Goal: Transaction & Acquisition: Register for event/course

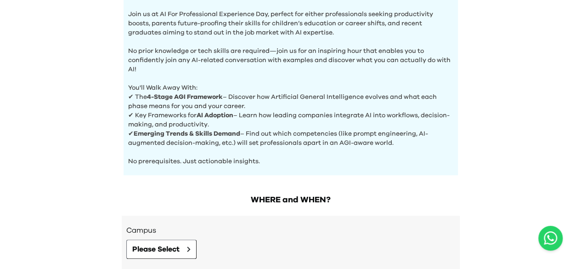
scroll to position [405, 0]
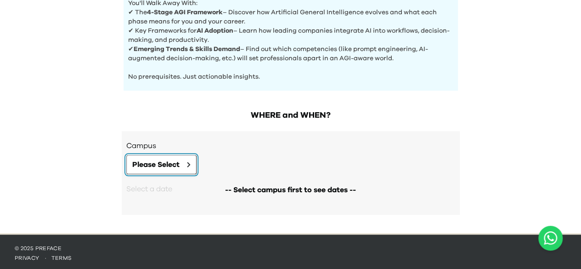
click at [183, 160] on button "Please Select" at bounding box center [161, 164] width 70 height 19
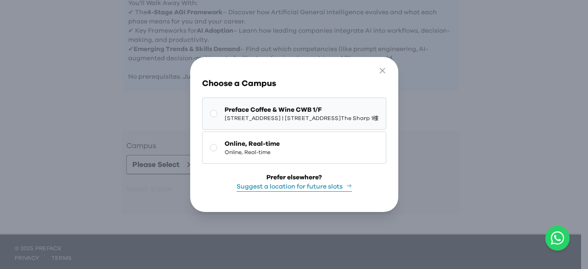
click at [202, 107] on button "Preface Coffee & Wine CWB 1/F 1/F, The Sharp, 11 Sharp Street East, Causeway Ba…" at bounding box center [294, 113] width 184 height 32
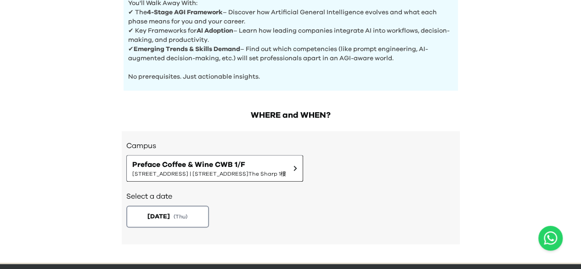
scroll to position [434, 0]
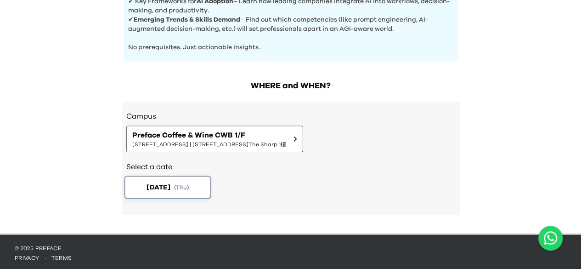
click at [185, 178] on button "2025-10-02 ( Thu )" at bounding box center [167, 186] width 87 height 23
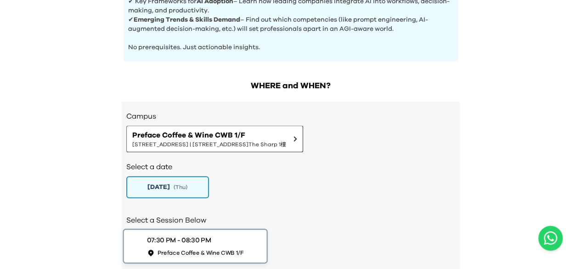
click at [216, 236] on div "07:30 PM - 08:30 PM Preface Coffee & Wine CWB 1/F" at bounding box center [194, 245] width 97 height 21
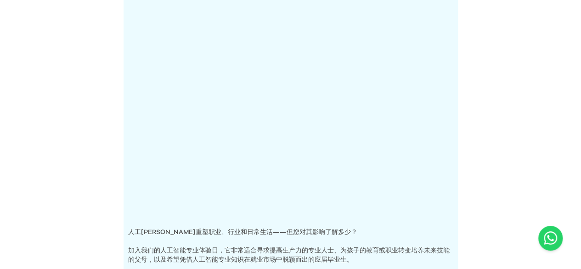
scroll to position [33, 0]
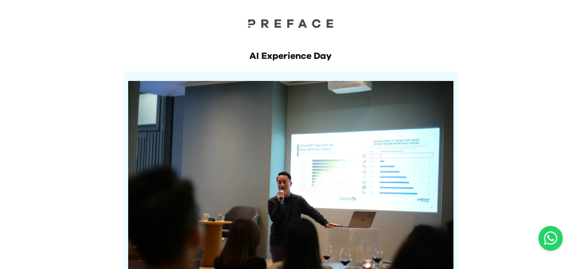
drag, startPoint x: 486, startPoint y: 56, endPoint x: 475, endPoint y: 61, distance: 12.3
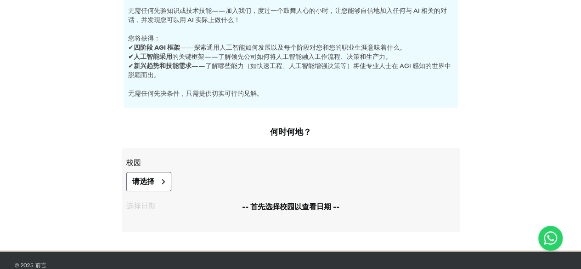
scroll to position [368, 0]
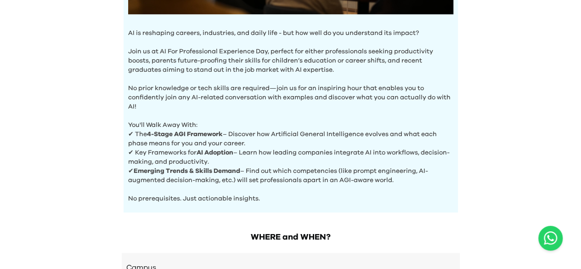
scroll to position [405, 0]
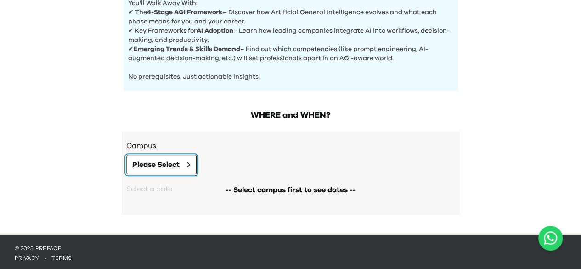
click at [188, 162] on icon at bounding box center [188, 164] width 2 height 5
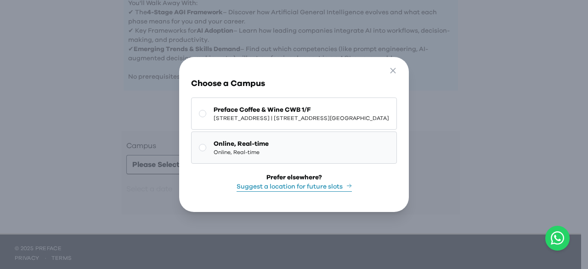
click at [227, 154] on span "Online, Real-time" at bounding box center [240, 151] width 55 height 7
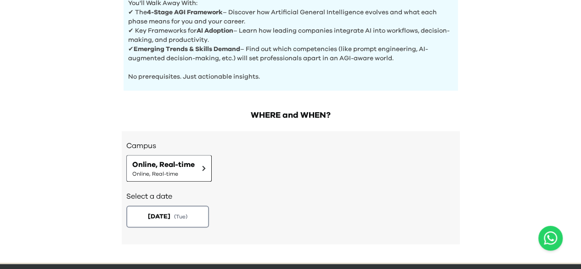
scroll to position [434, 0]
